Goal: Task Accomplishment & Management: Use online tool/utility

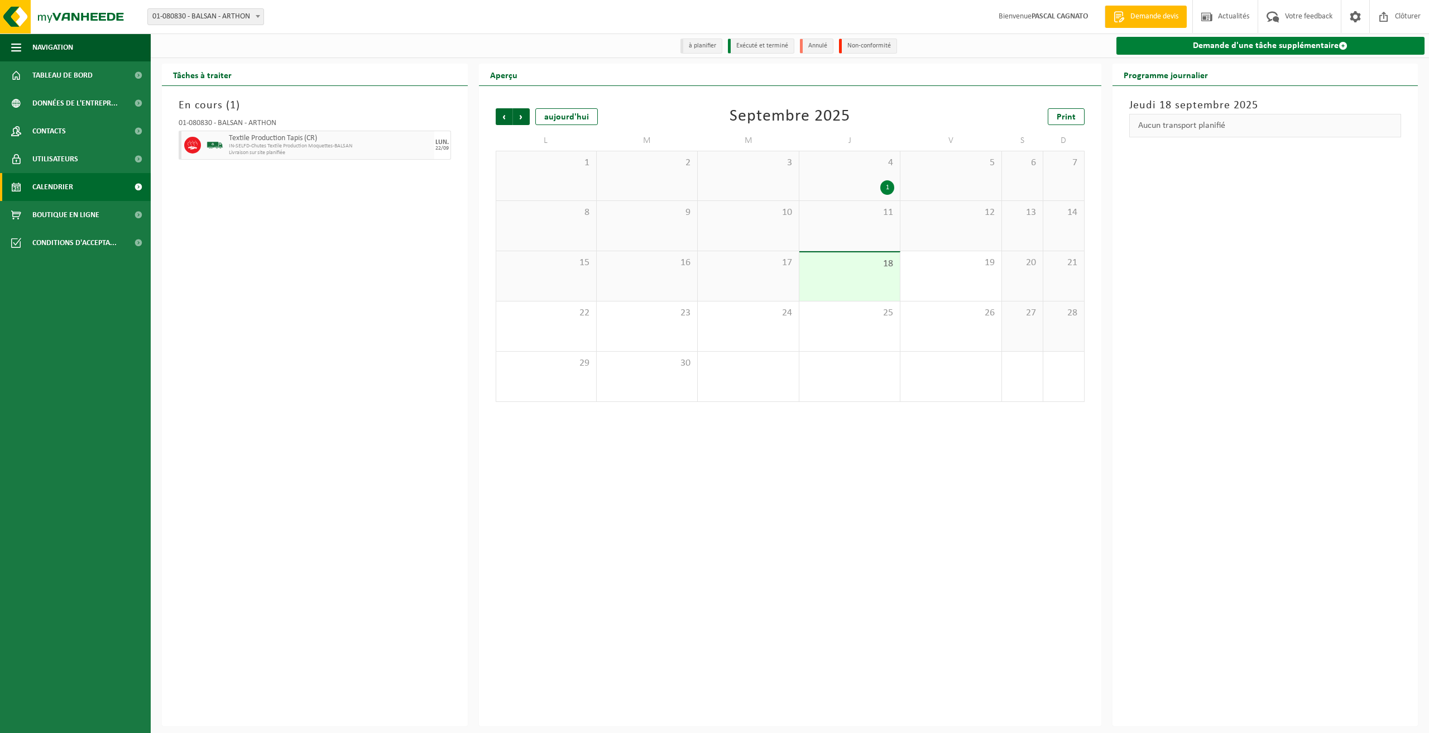
click at [1263, 47] on link "Demande d'une tâche supplémentaire" at bounding box center [1271, 46] width 309 height 18
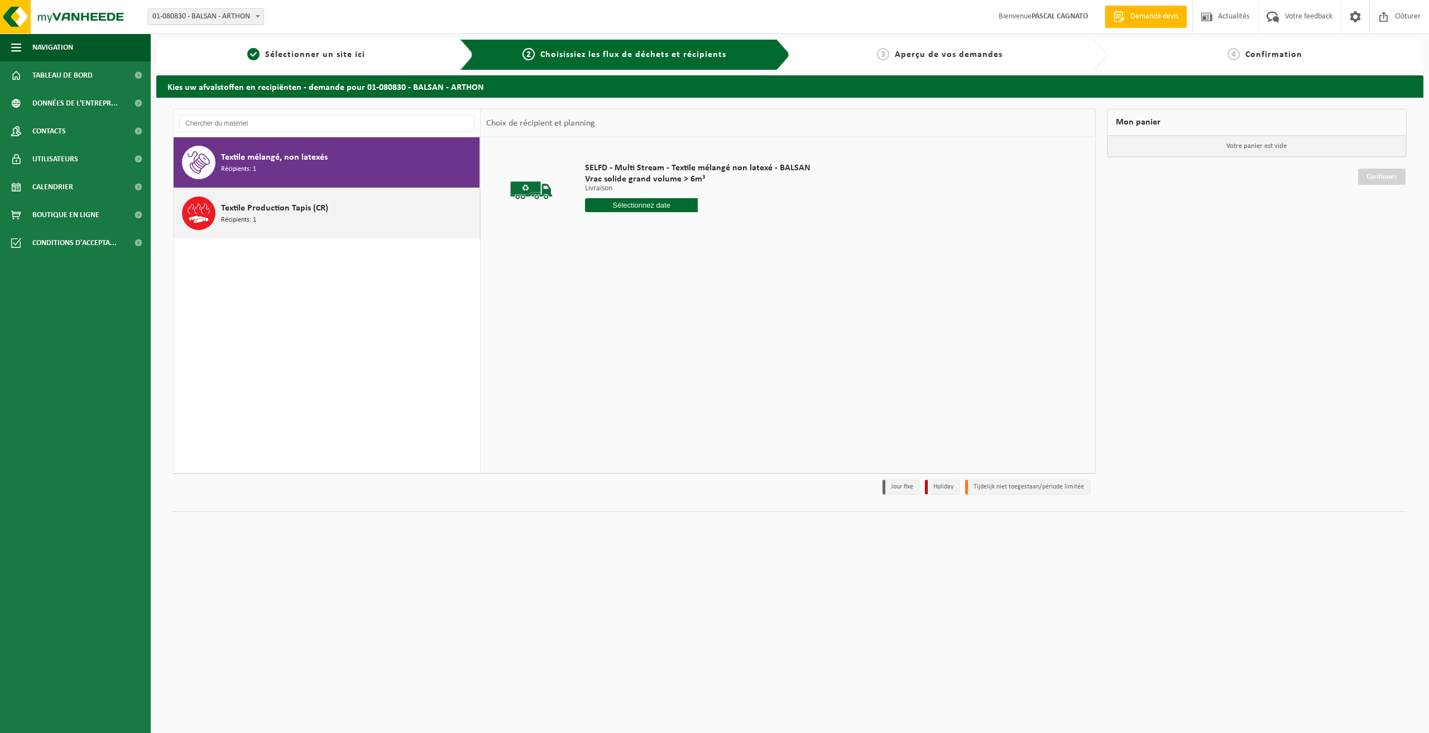
click at [254, 219] on span "Récipients: 1" at bounding box center [238, 220] width 35 height 11
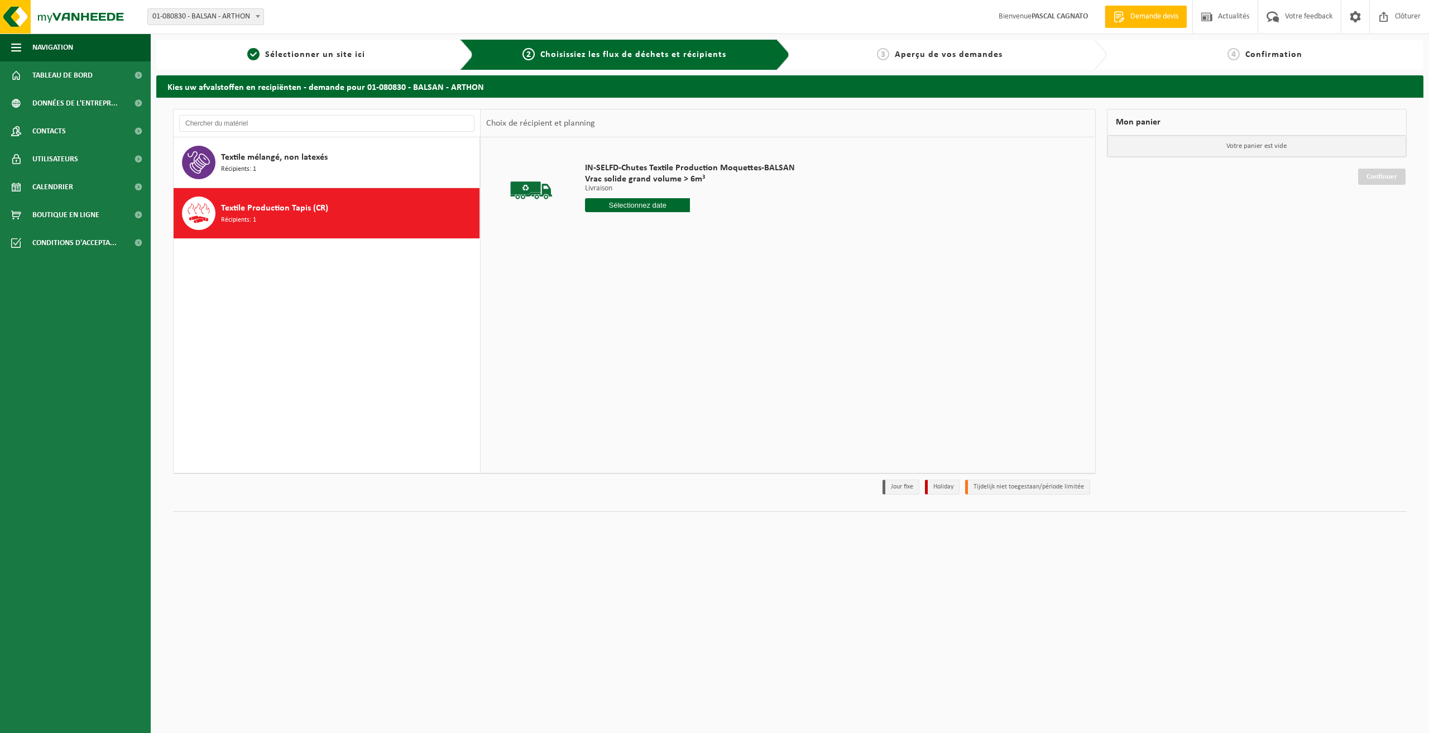
click at [659, 207] on input "text" at bounding box center [637, 205] width 105 height 14
click at [614, 323] on div "23" at bounding box center [615, 322] width 20 height 18
type input "à partir de 2025-09-23"
click at [616, 250] on button "Dans le panier" at bounding box center [616, 247] width 60 height 18
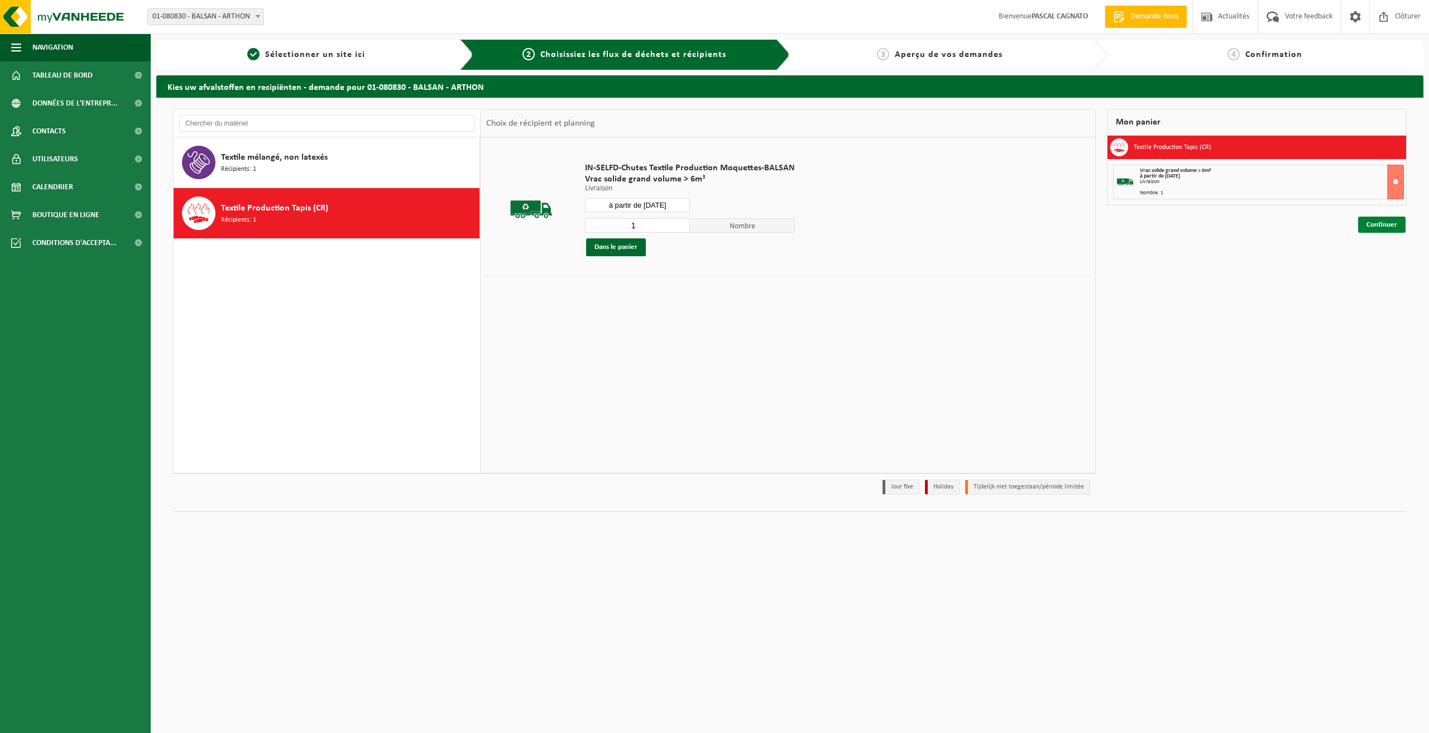
click at [1381, 224] on link "Continuer" at bounding box center [1381, 225] width 47 height 16
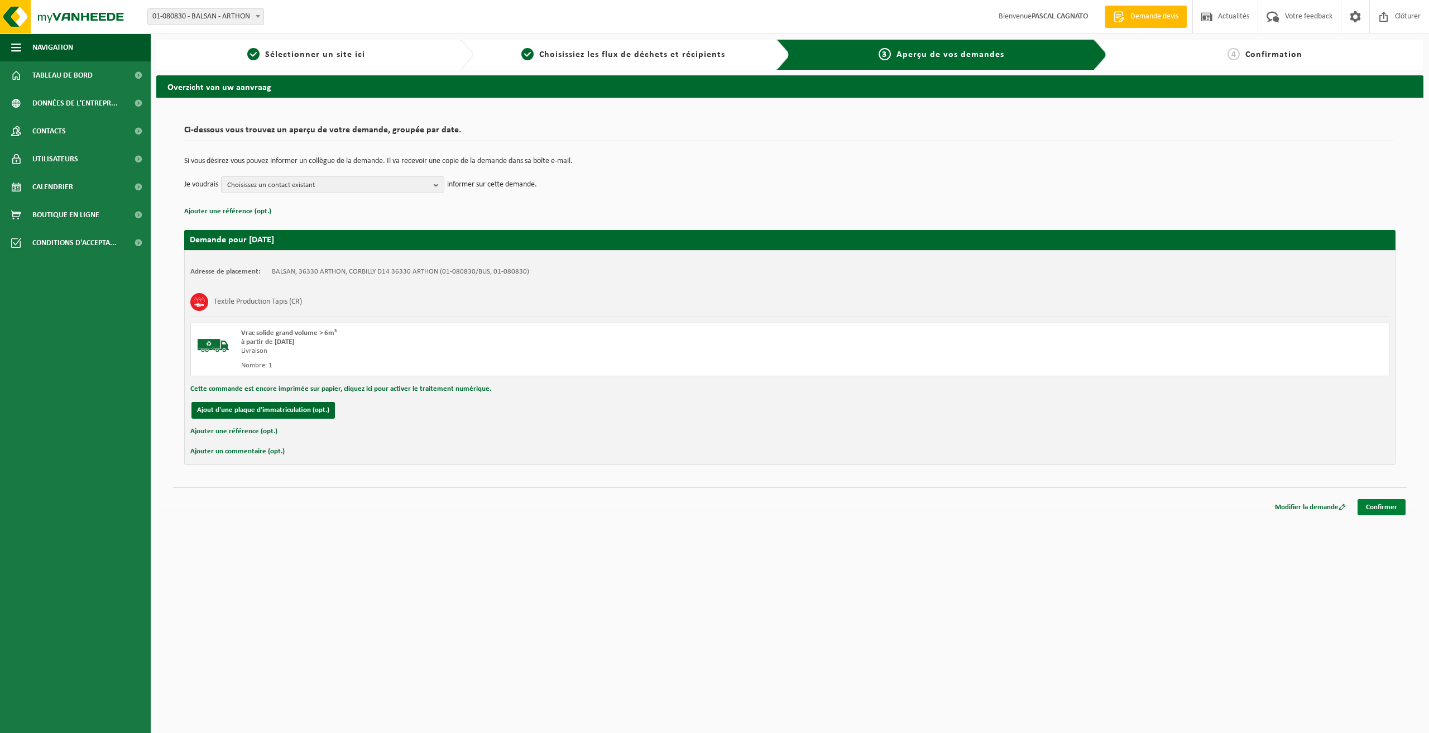
click at [1375, 509] on link "Confirmer" at bounding box center [1382, 507] width 48 height 16
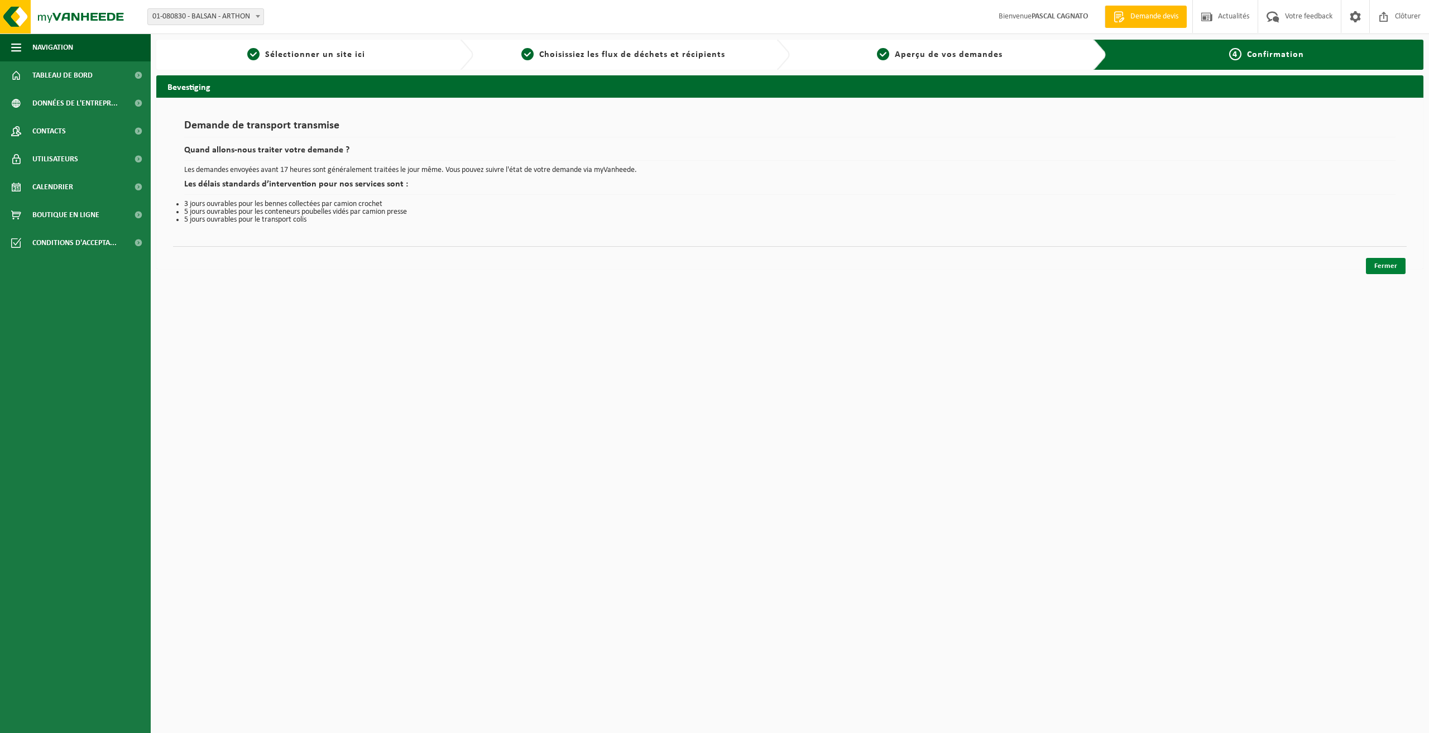
click at [1383, 272] on link "Fermer" at bounding box center [1386, 266] width 40 height 16
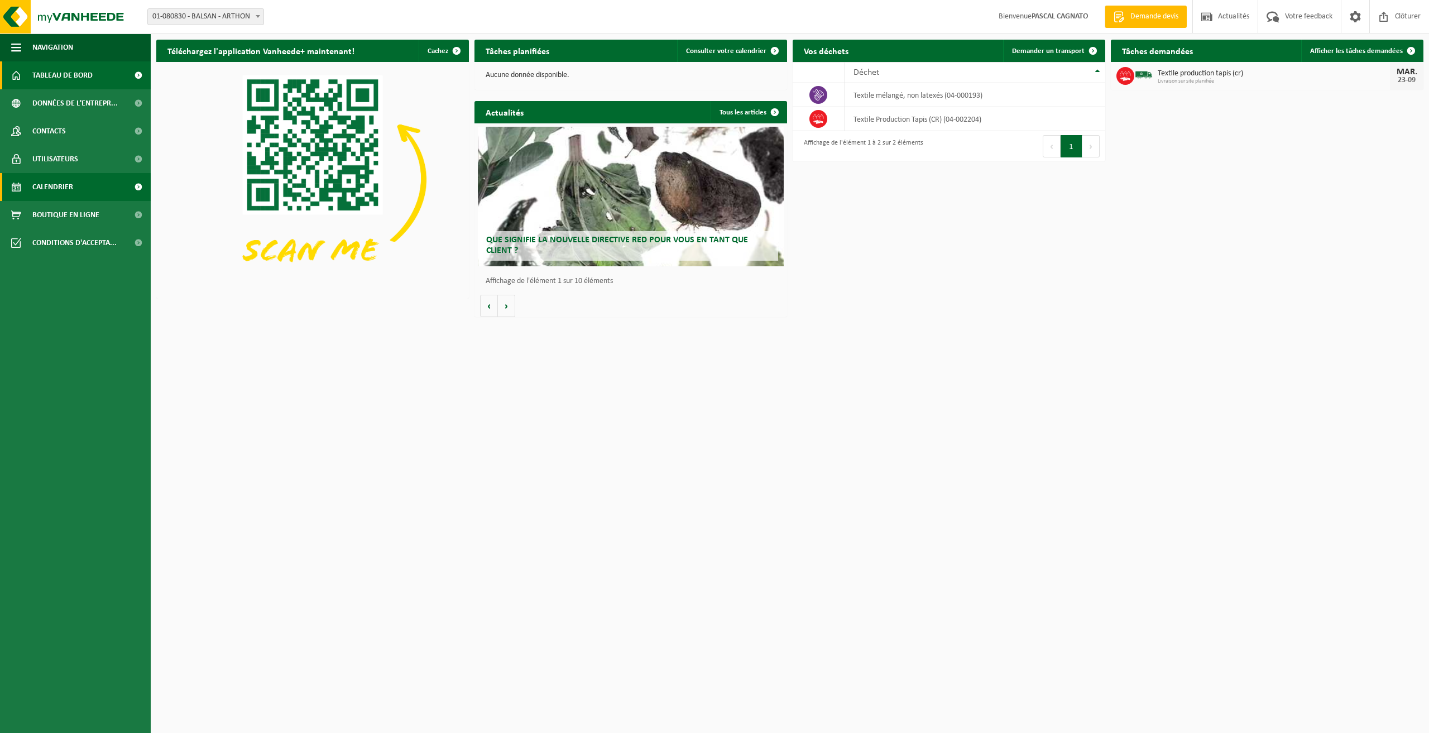
click at [59, 186] on span "Calendrier" at bounding box center [52, 187] width 41 height 28
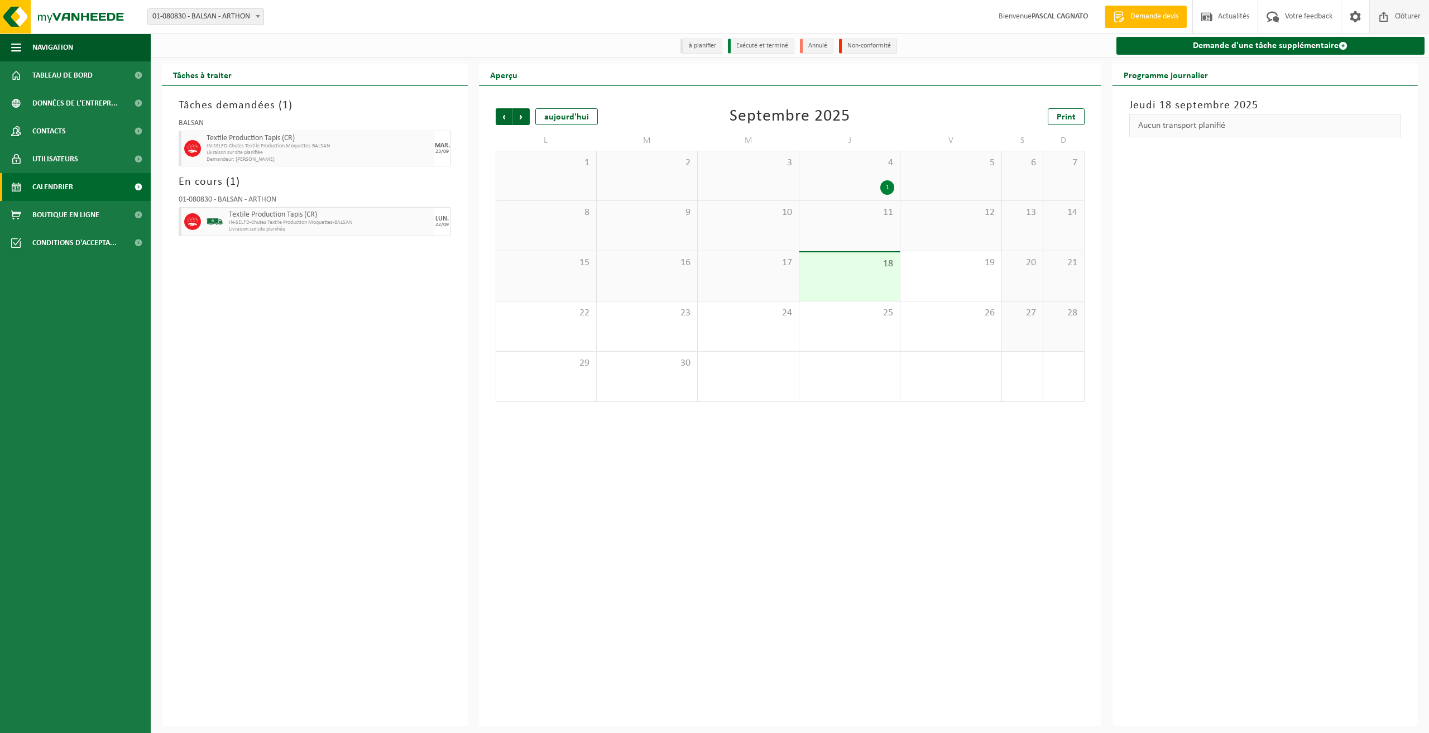
click at [1386, 13] on span at bounding box center [1384, 16] width 17 height 33
